Goal: Find contact information: Find contact information

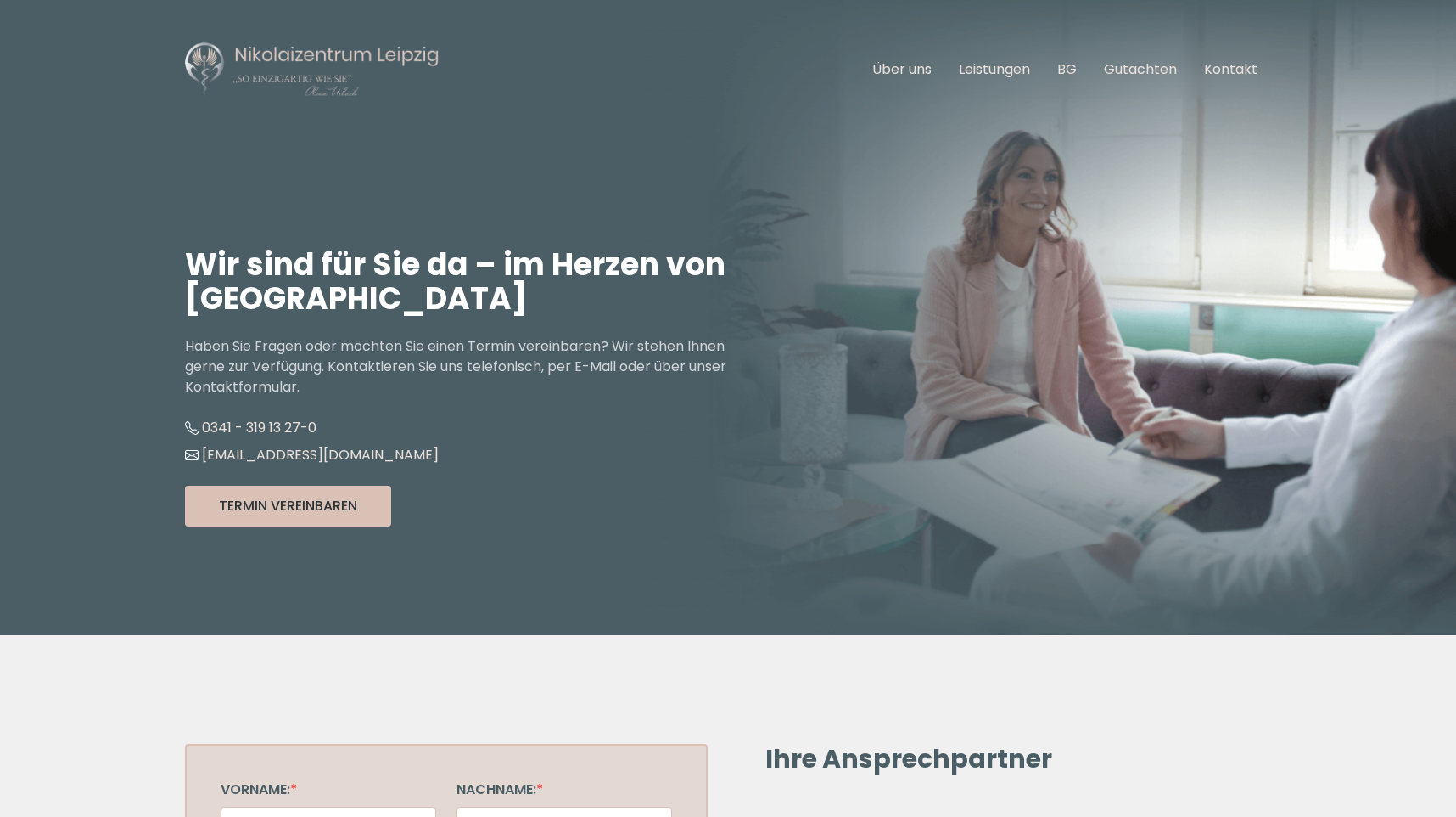
scroll to position [2512, 0]
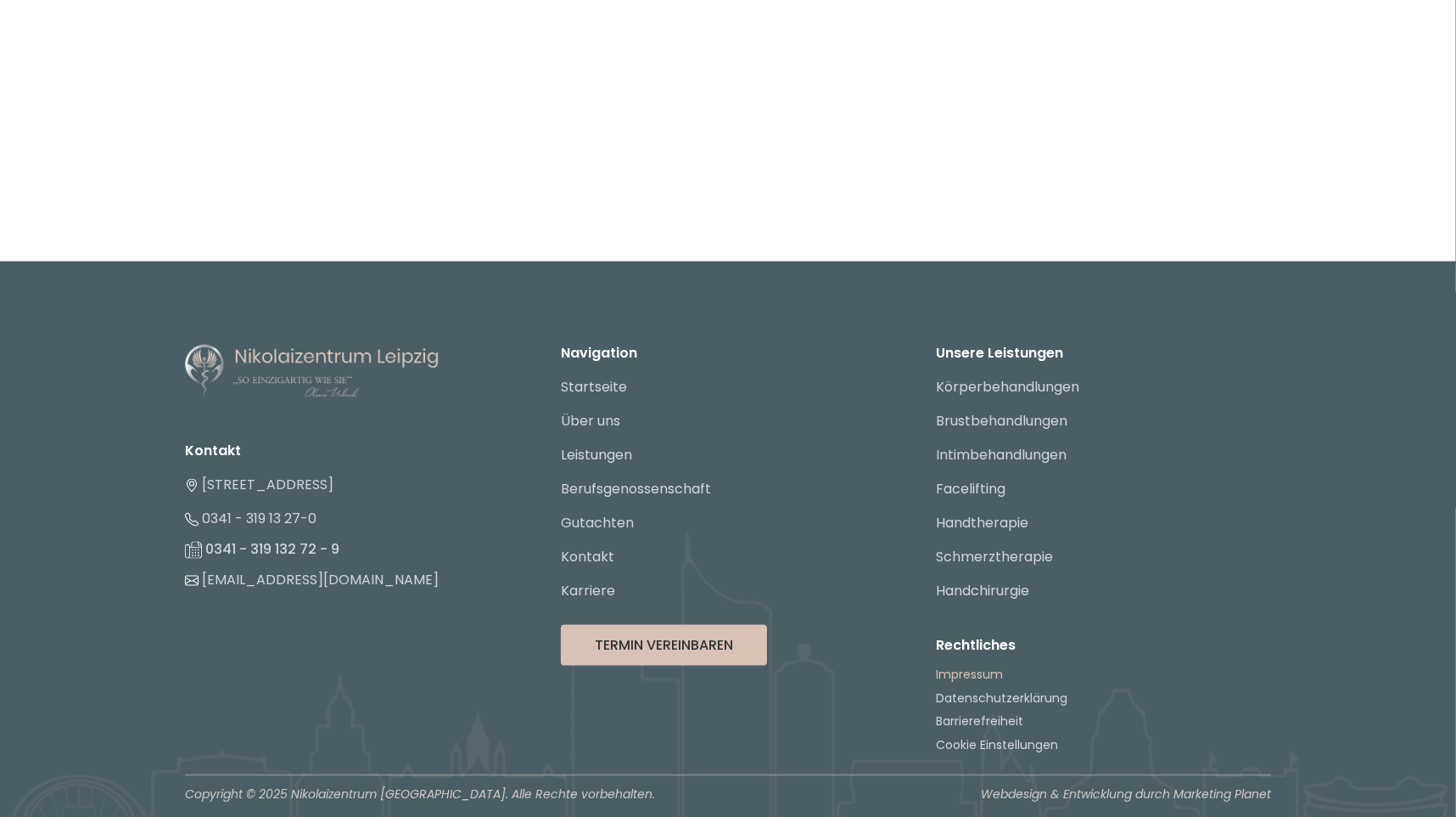
click at [966, 670] on link "Impressum" at bounding box center [970, 673] width 67 height 17
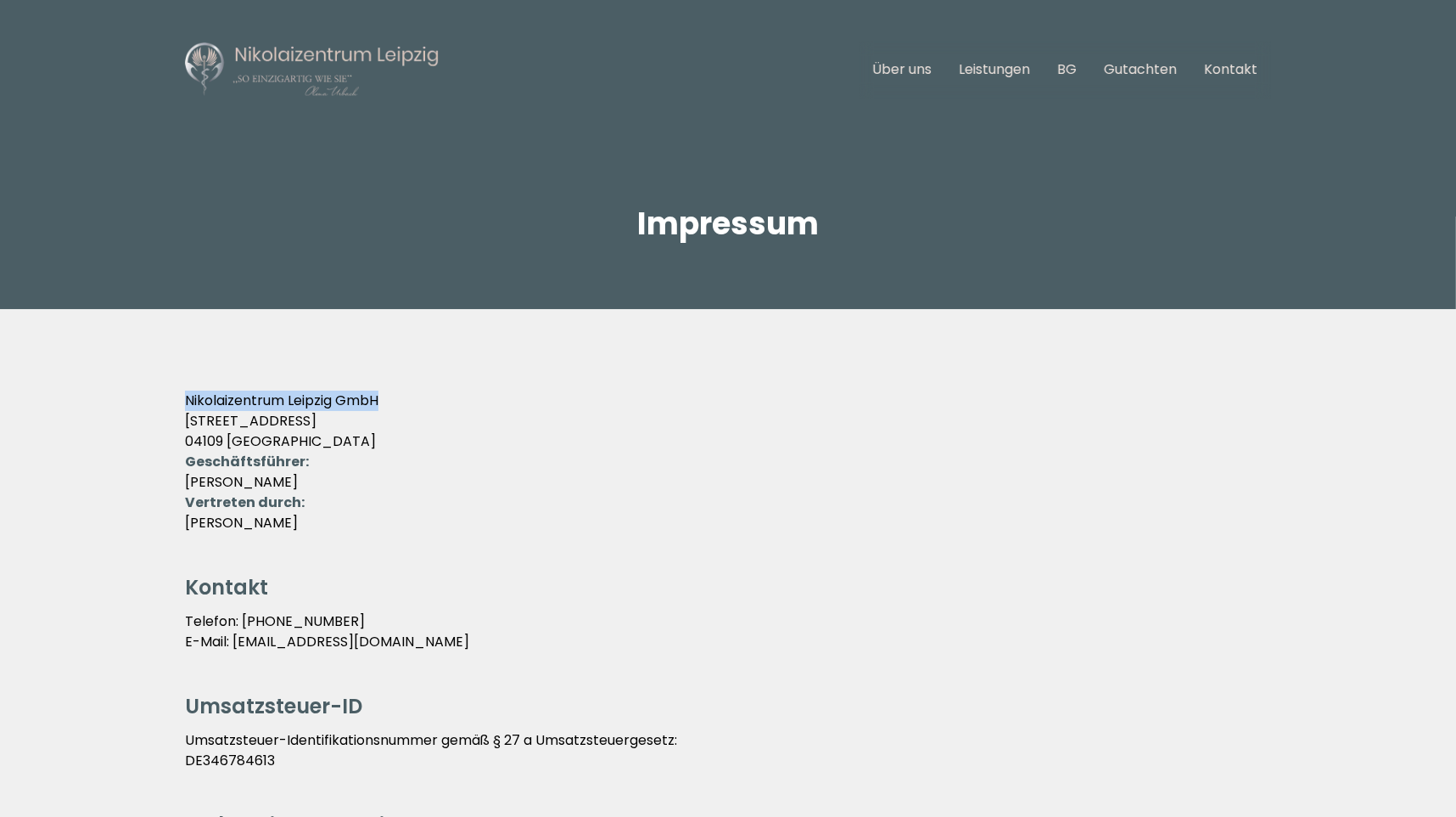
drag, startPoint x: 175, startPoint y: 395, endPoint x: 424, endPoint y: 404, distance: 249.2
click at [424, 404] on main "Hauptnavigation öffnen Über uns Leistungen BG Gutachten Kontakt Impressum Nikol…" at bounding box center [728, 825] width 1456 height 1651
drag, startPoint x: 424, startPoint y: 404, endPoint x: 343, endPoint y: 396, distance: 81.4
copy p "Nikolaizentrum Leipzig GmbH"
